Goal: Task Accomplishment & Management: Complete application form

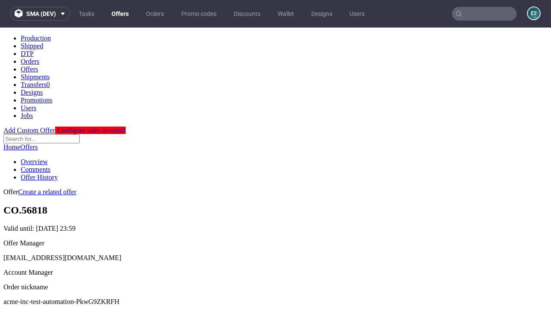
scroll to position [85, 0]
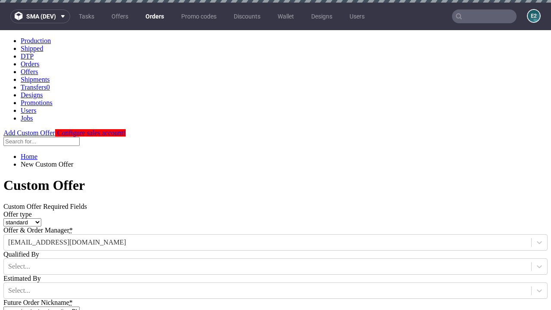
type input "acme-inc-test-automation-PkwG9ZKRFH"
type input "2025-09-21"
type input "e2e-user-05tNumbuZN@test.com"
select select "gb"
type input "e2e-user-05tNumbuZN@test.com"
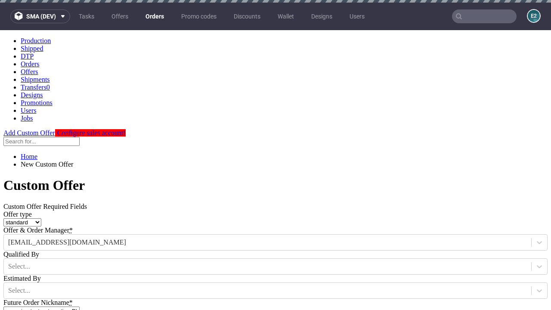
scroll to position [3, 0]
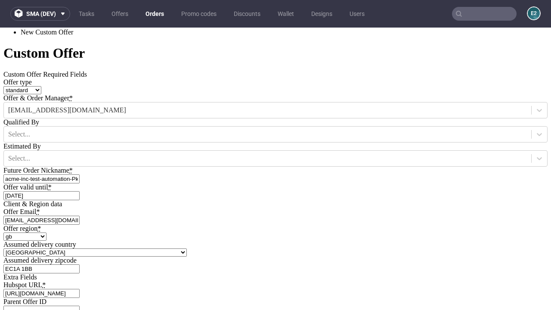
type input "[URL][DOMAIN_NAME]"
type input "Please wait..."
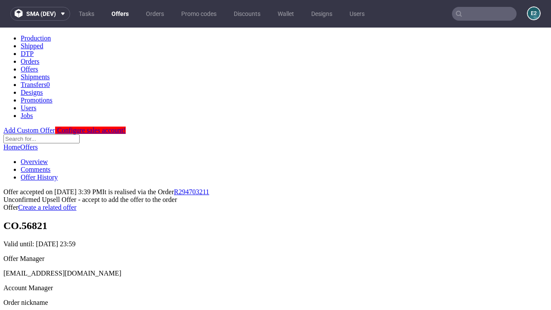
scroll to position [133, 0]
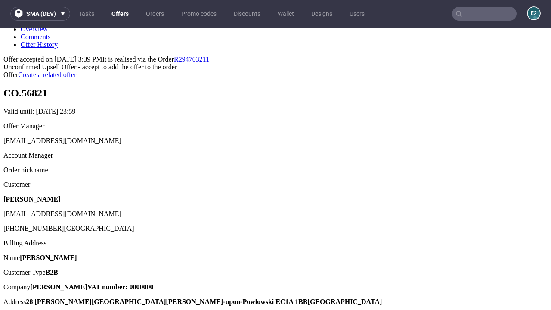
type input "In progress..."
